Goal: Navigation & Orientation: Understand site structure

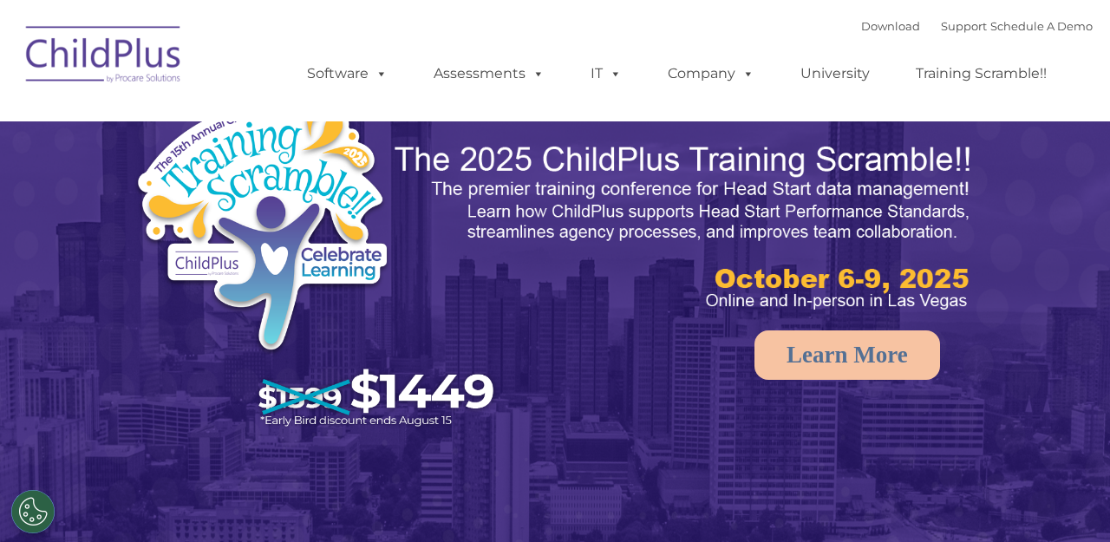
select select "MEDIUM"
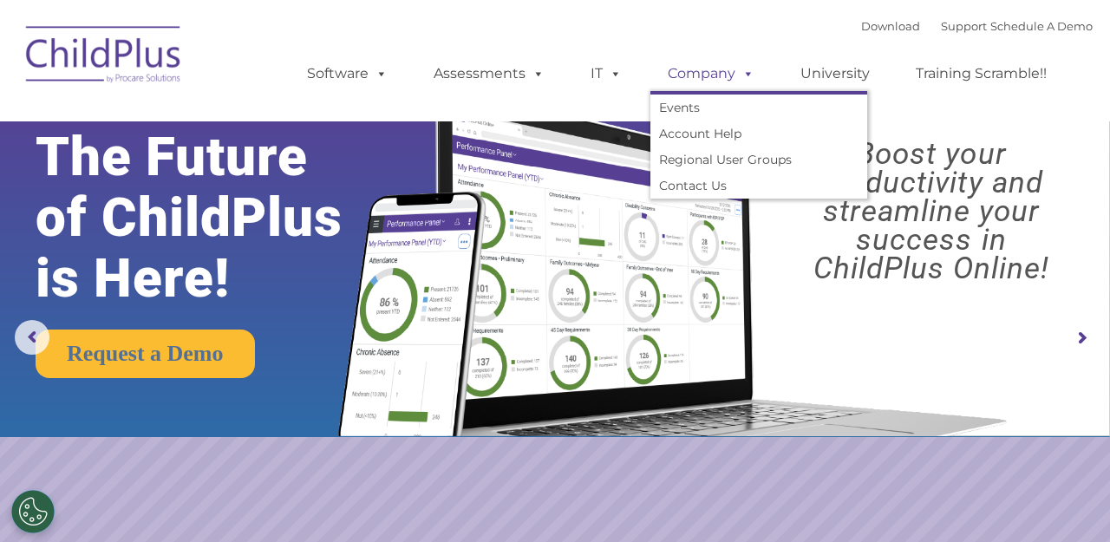
click at [741, 74] on span at bounding box center [744, 73] width 19 height 16
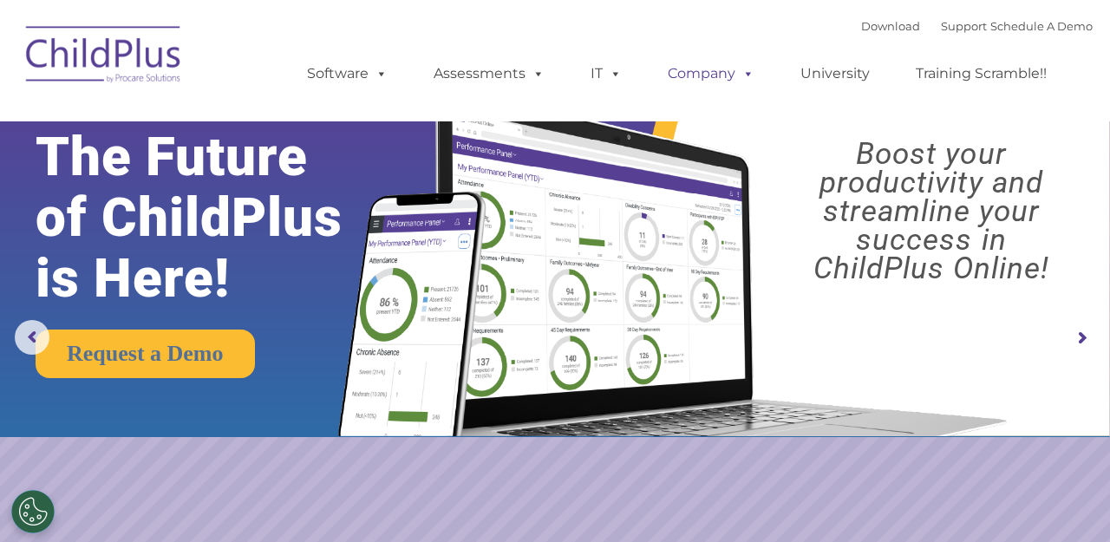
click at [742, 75] on span at bounding box center [744, 73] width 19 height 16
click at [620, 69] on span at bounding box center [612, 73] width 19 height 16
click at [618, 72] on span at bounding box center [612, 73] width 19 height 16
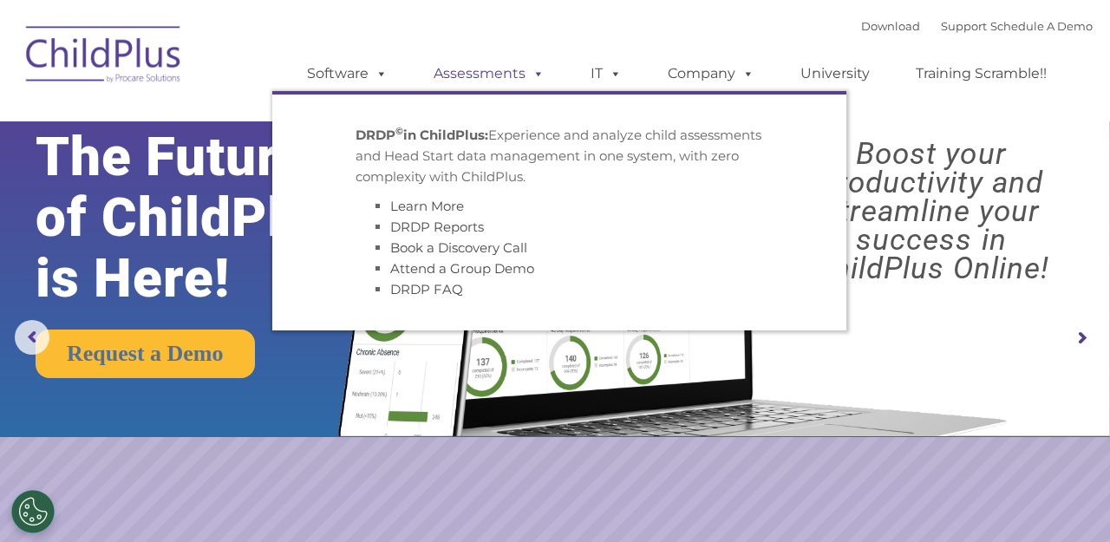
click at [526, 75] on span at bounding box center [534, 73] width 19 height 16
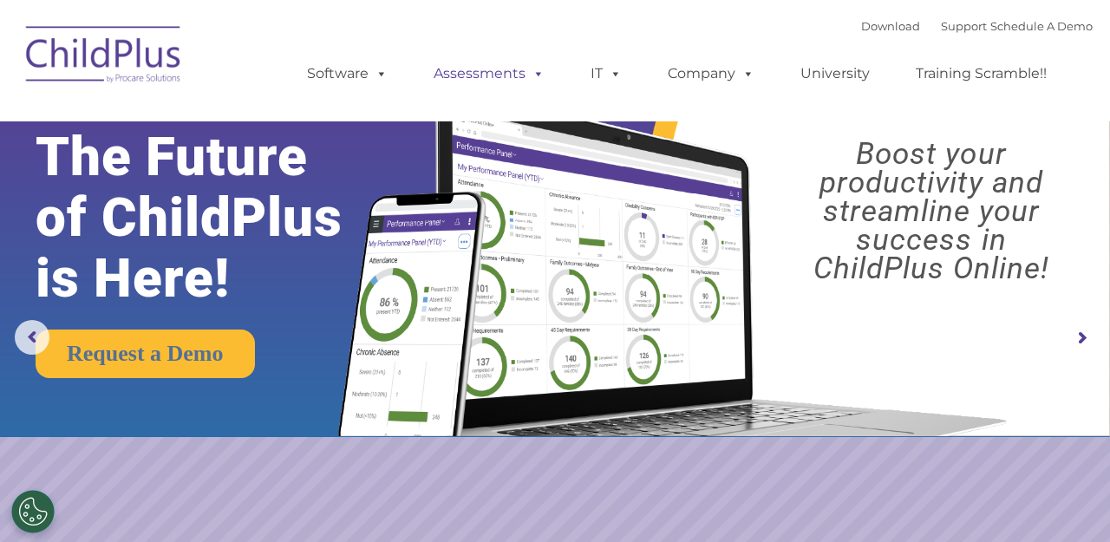
click at [535, 69] on span at bounding box center [534, 73] width 19 height 16
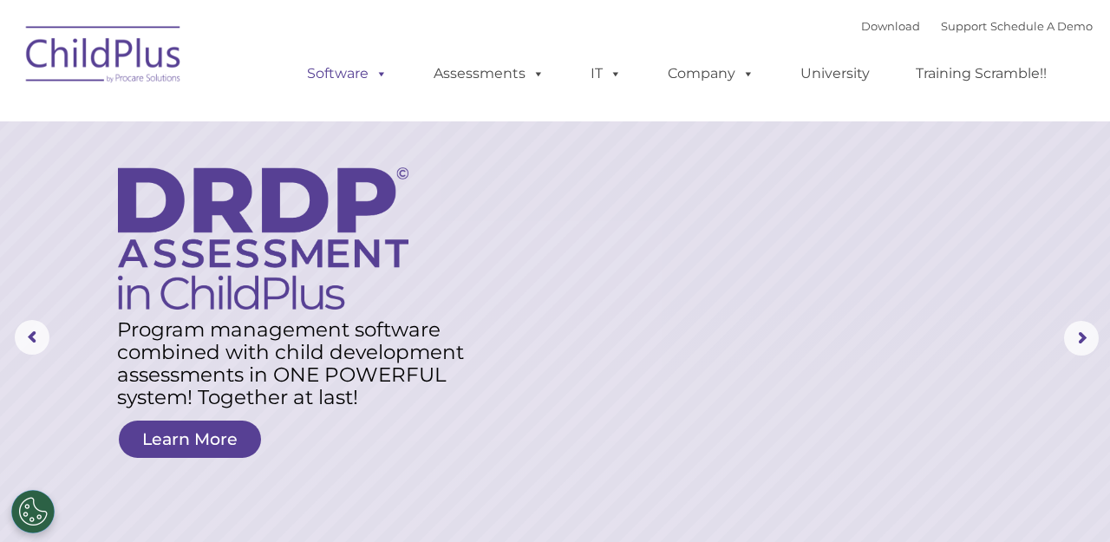
click at [380, 82] on span at bounding box center [378, 73] width 19 height 16
click at [378, 74] on span at bounding box center [378, 73] width 19 height 16
click at [1002, 212] on rs-layer at bounding box center [555, 338] width 1110 height 676
